Goal: Information Seeking & Learning: Learn about a topic

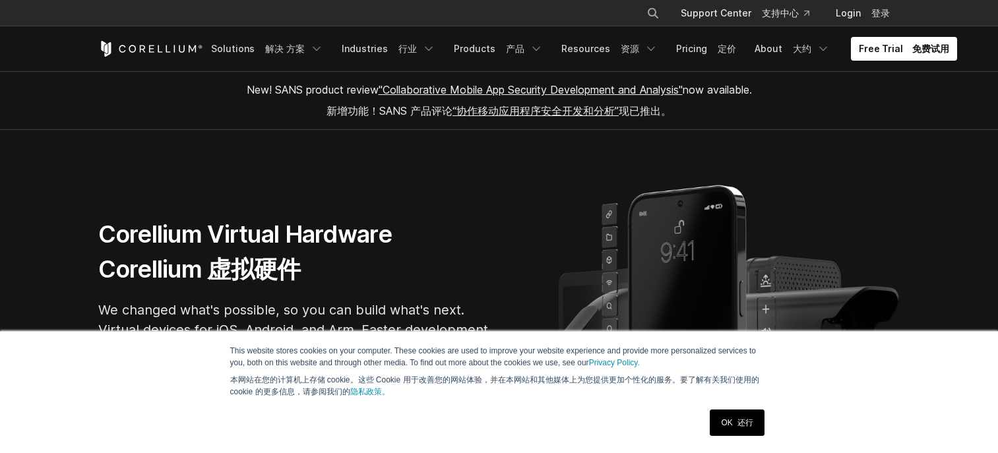
scroll to position [198, 0]
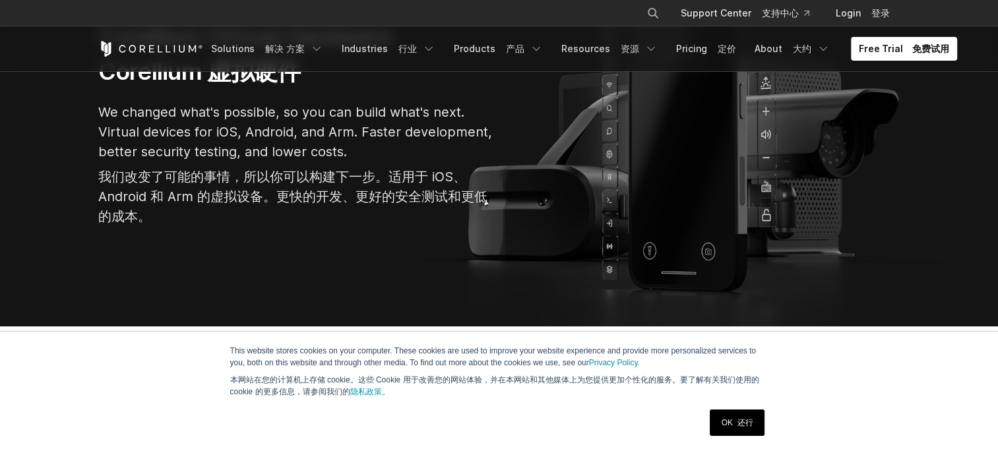
click at [743, 422] on font "还行" at bounding box center [745, 422] width 16 height 9
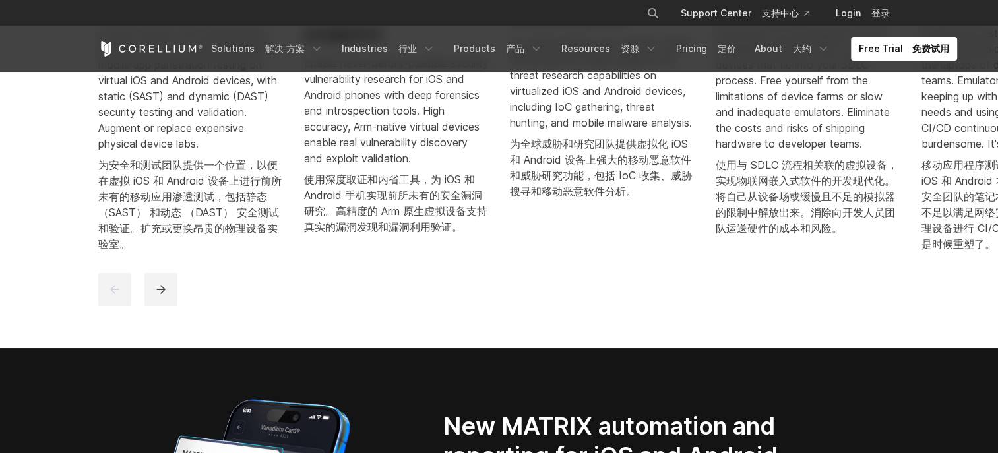
scroll to position [989, 0]
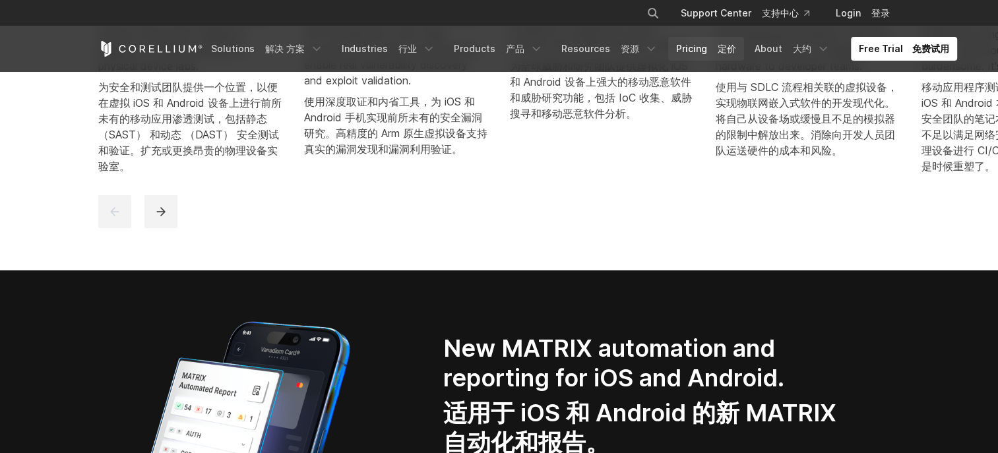
click at [698, 43] on link "Pricing 定价" at bounding box center [706, 49] width 76 height 24
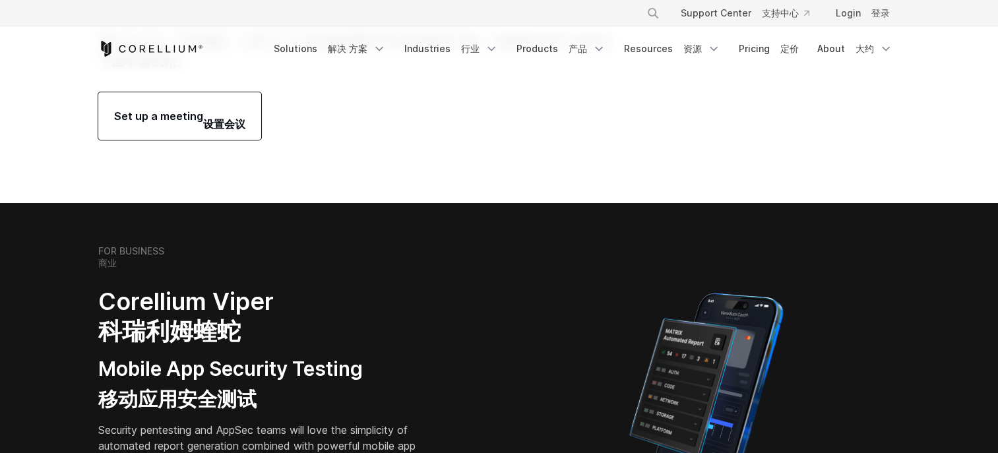
drag, startPoint x: 0, startPoint y: 0, endPoint x: 496, endPoint y: 231, distance: 547.3
click at [496, 231] on section "FOR BUSINESS 商业 Corellium Viper 科瑞利姆蝰蛇 Mobile App Security Testing 移动应用安全测试 Sec…" at bounding box center [499, 402] width 998 height 398
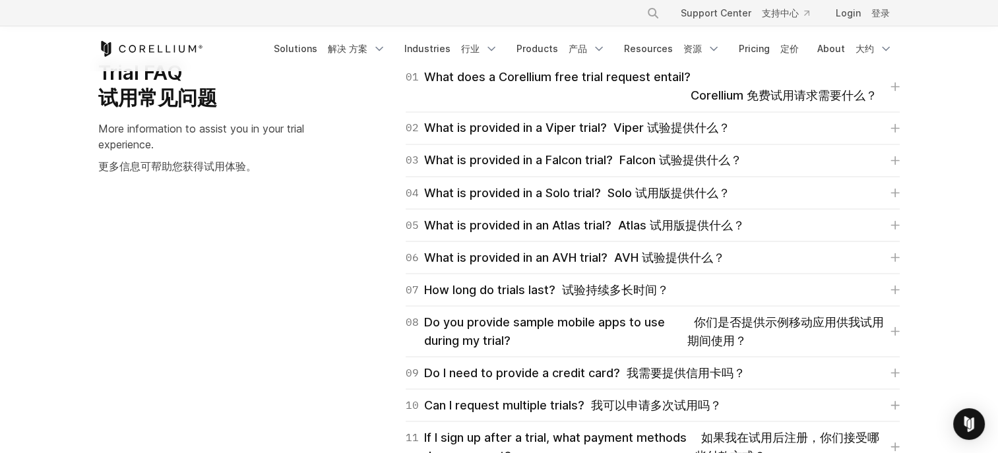
scroll to position [2242, 0]
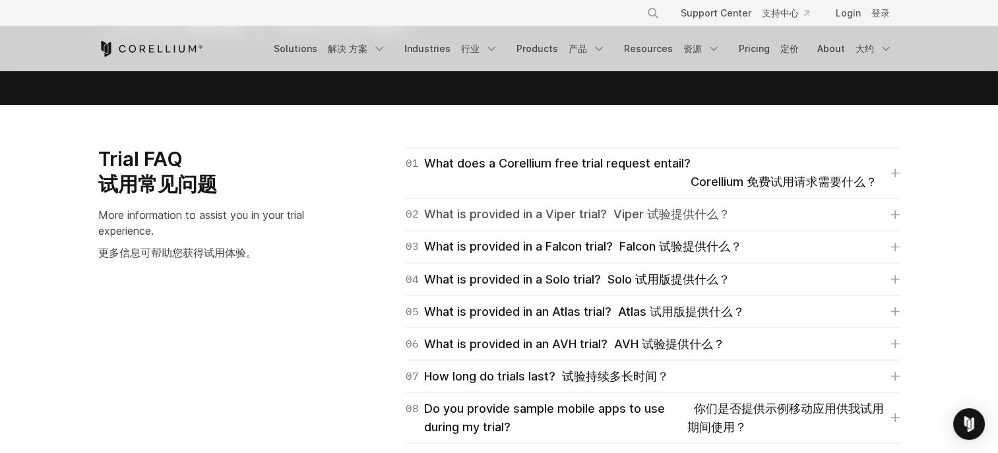
click at [690, 217] on font "Viper 试验提供什么？" at bounding box center [671, 214] width 117 height 14
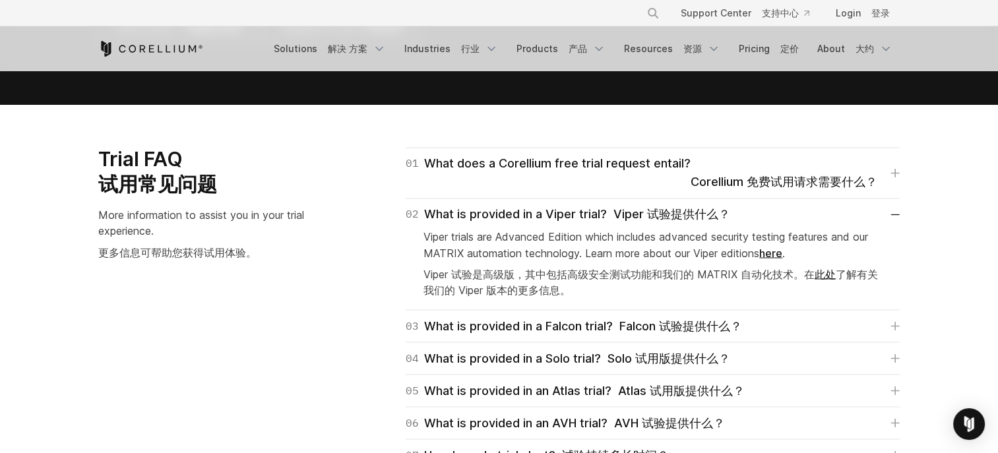
click at [673, 284] on font "Viper 试验是高级版，其中包括高级安全测试功能和我们的 MATRIX 自动化技术。在 此处 了解有关我们的 Viper 版本的更多信息。" at bounding box center [652, 282] width 458 height 32
click at [670, 316] on div "03 What is provided in a Falcon trial? Falcon 试验提供什么？ Falcon trials are Essenti…" at bounding box center [653, 326] width 494 height 32
click at [670, 321] on font "Falcon 试验提供什么？" at bounding box center [680, 326] width 123 height 14
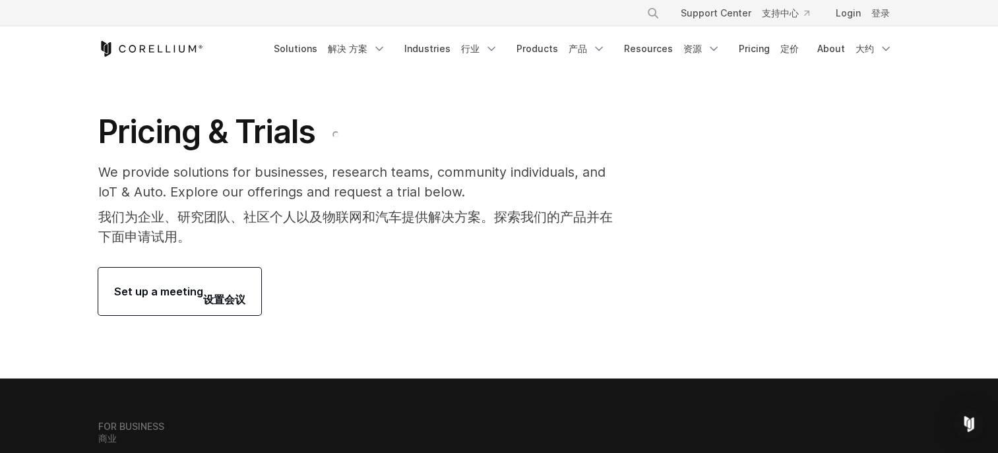
scroll to position [0, 0]
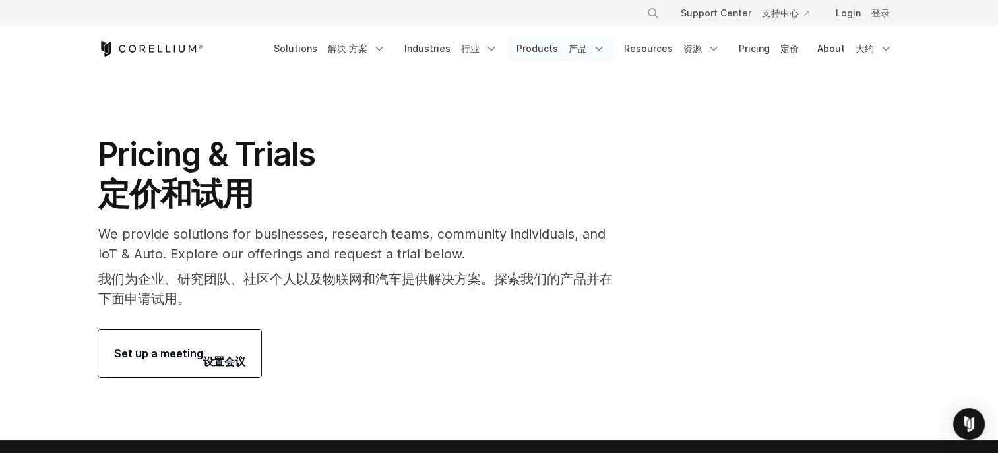
click at [586, 47] on font "产品" at bounding box center [577, 48] width 18 height 11
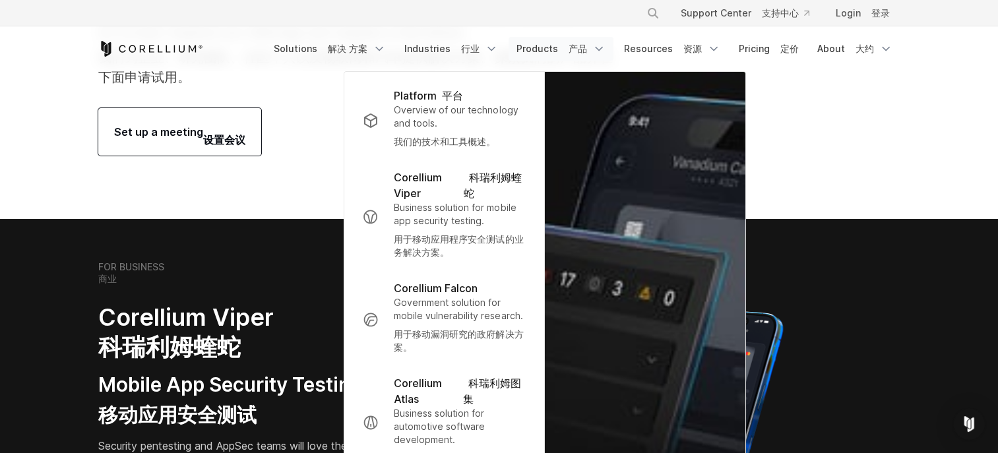
scroll to position [264, 0]
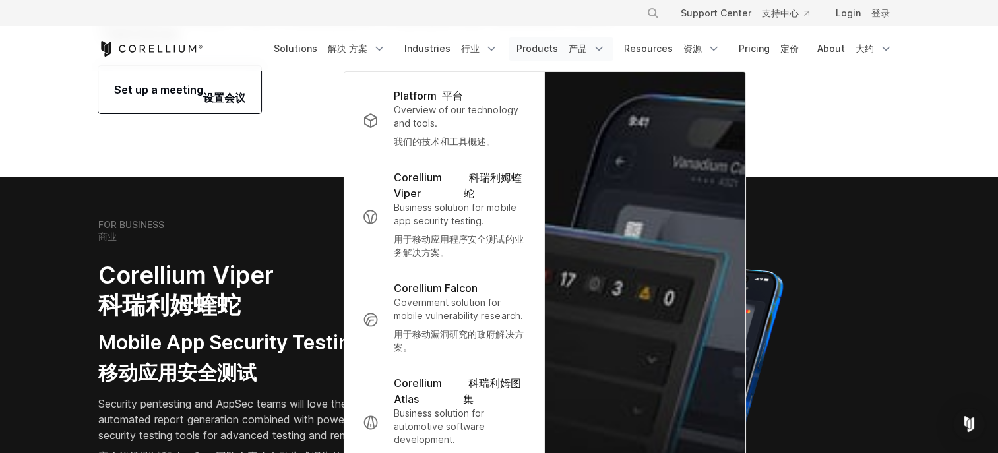
click at [950, 319] on section "FOR BUSINESS 商业 Corellium Viper 科瑞利姆蝰蛇 Mobile App Security Testing 移动应用安全测试 Sec…" at bounding box center [499, 376] width 998 height 398
